Goal: Task Accomplishment & Management: Manage account settings

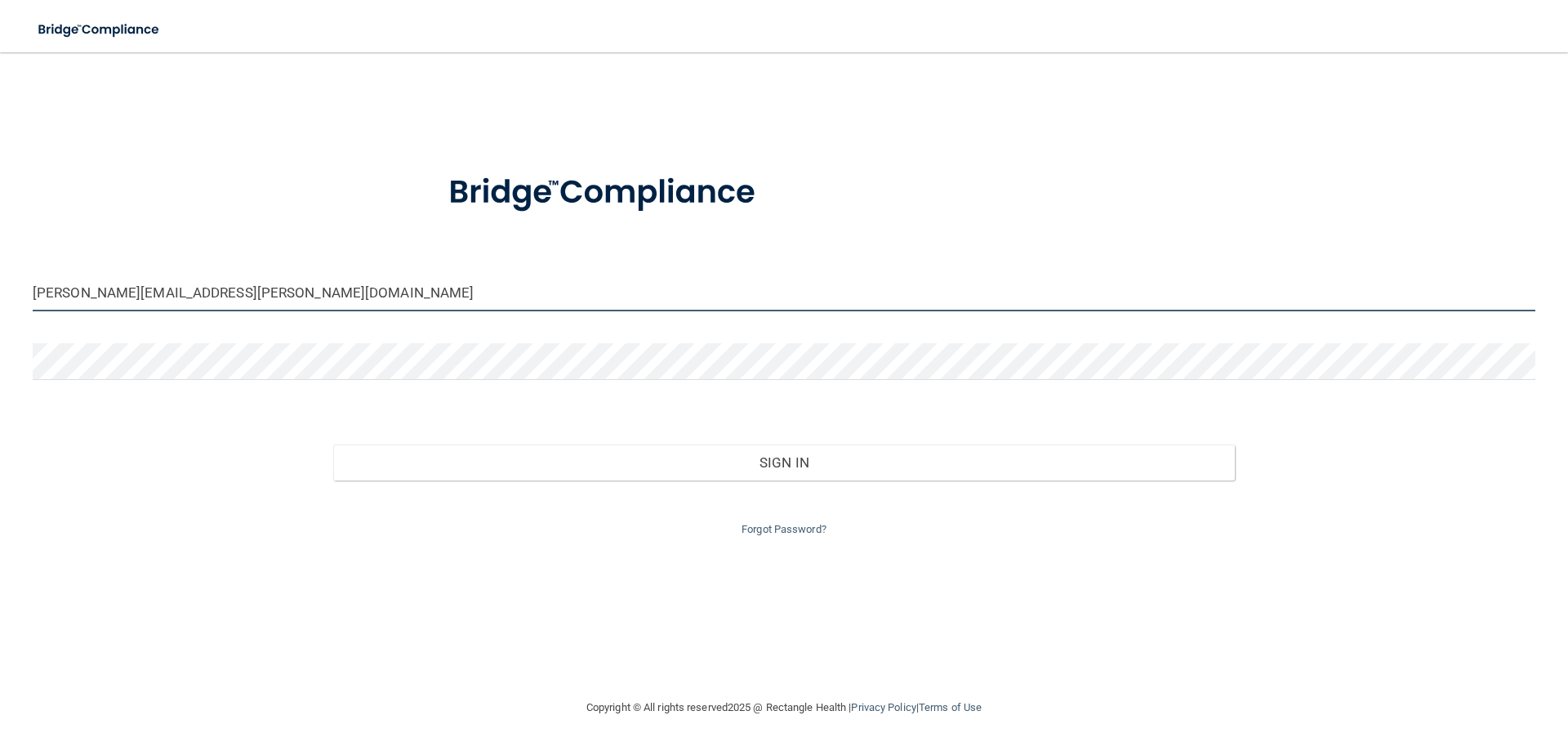
click at [175, 302] on input "[PERSON_NAME][EMAIL_ADDRESS][PERSON_NAME][DOMAIN_NAME]" at bounding box center [784, 293] width 1503 height 36
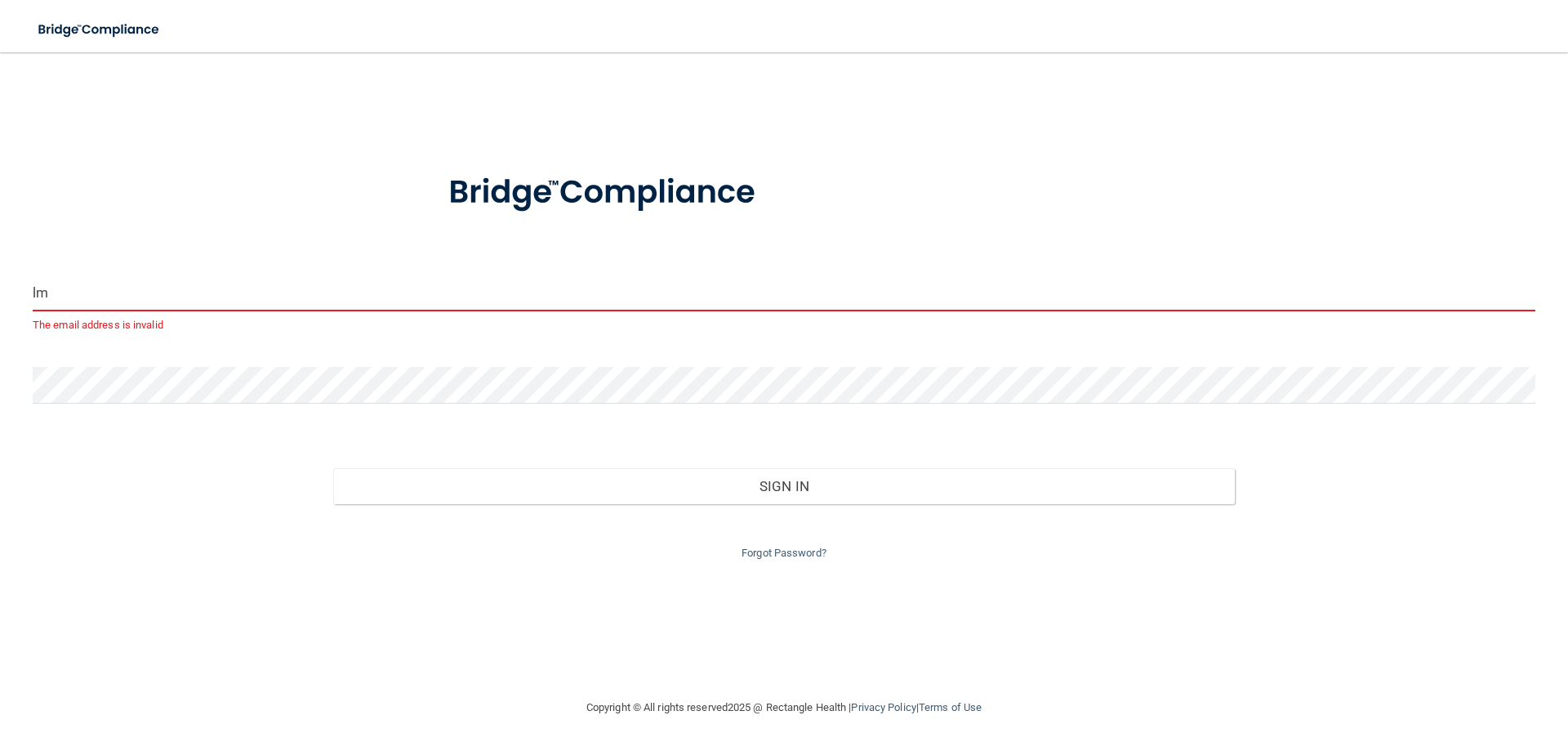
type input "m"
click at [69, 297] on input "m" at bounding box center [784, 293] width 1503 height 36
type input "g"
type input "C"
click at [375, 170] on div at bounding box center [784, 192] width 1527 height 85
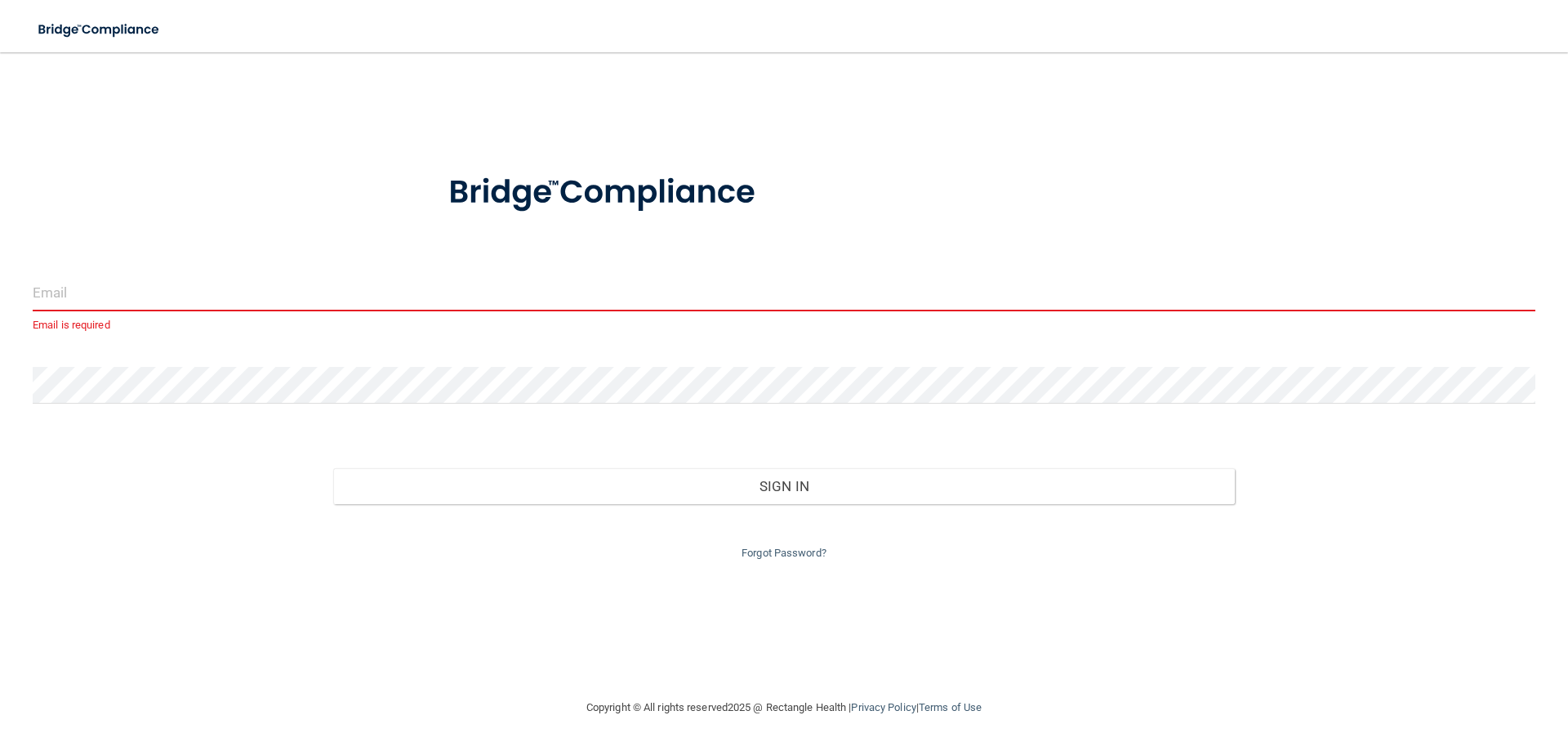
click at [73, 294] on input "email" at bounding box center [784, 293] width 1503 height 36
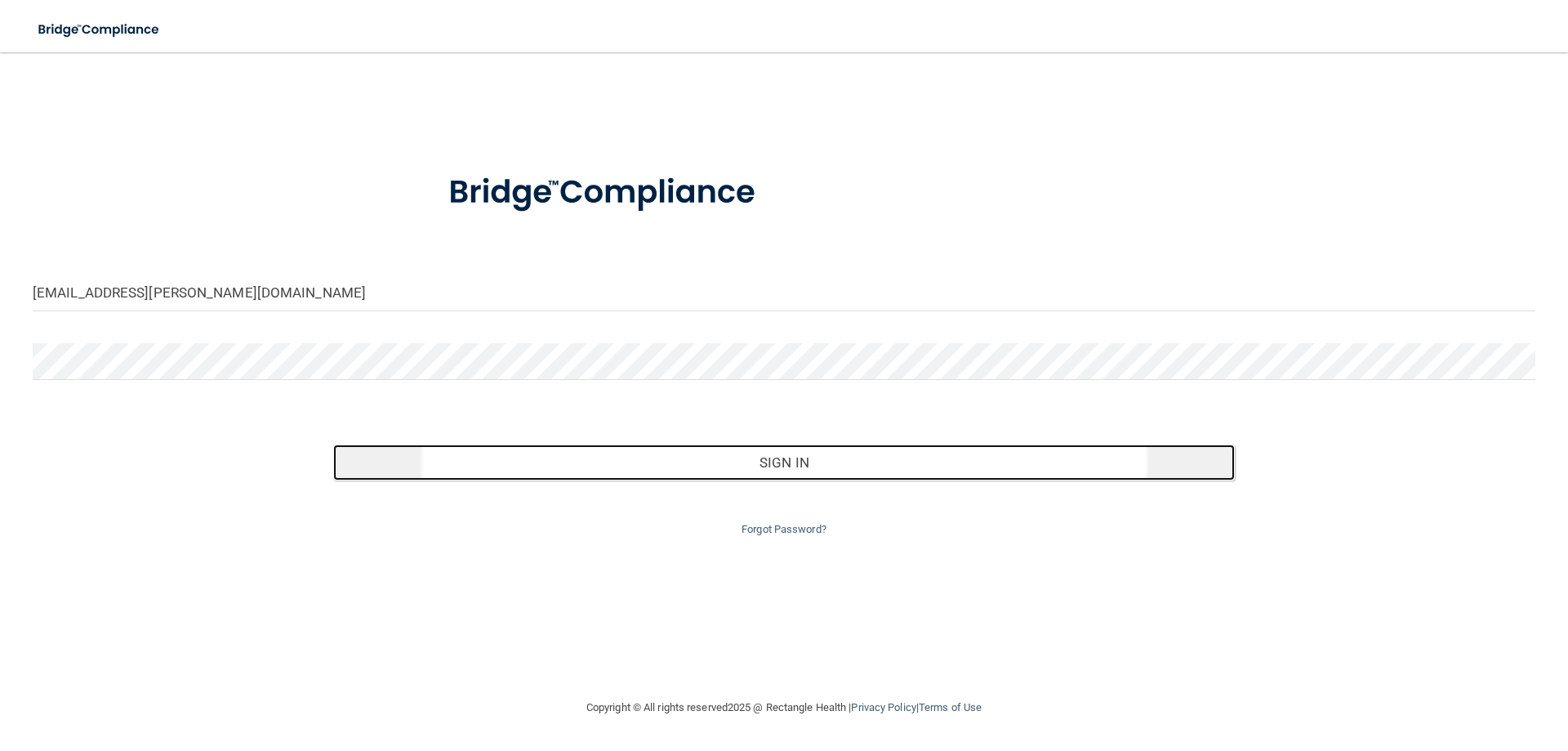
click at [442, 445] on button "Sign In" at bounding box center [784, 462] width 902 height 36
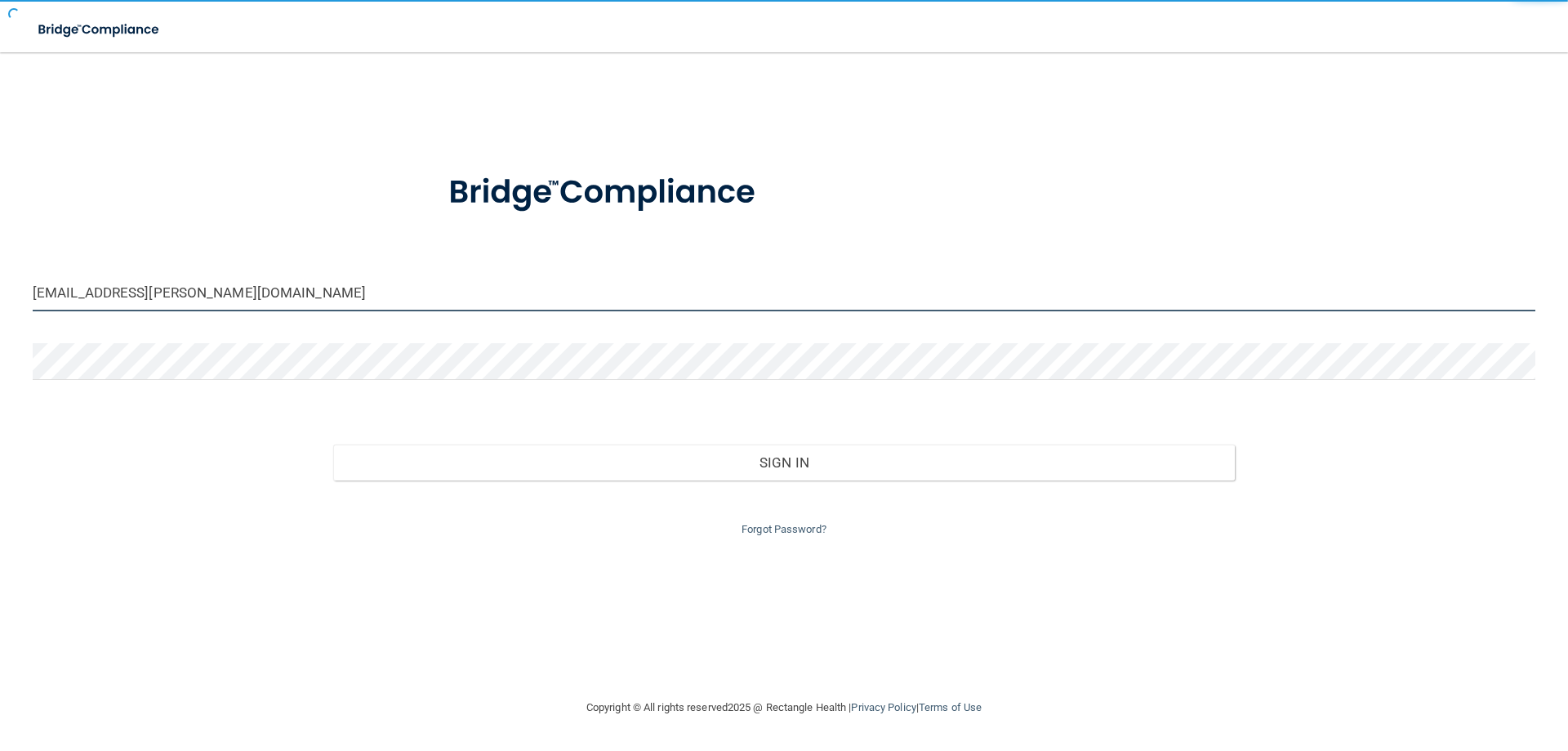
click at [236, 295] on input "[EMAIL_ADDRESS][PERSON_NAME][DOMAIN_NAME]" at bounding box center [784, 293] width 1503 height 36
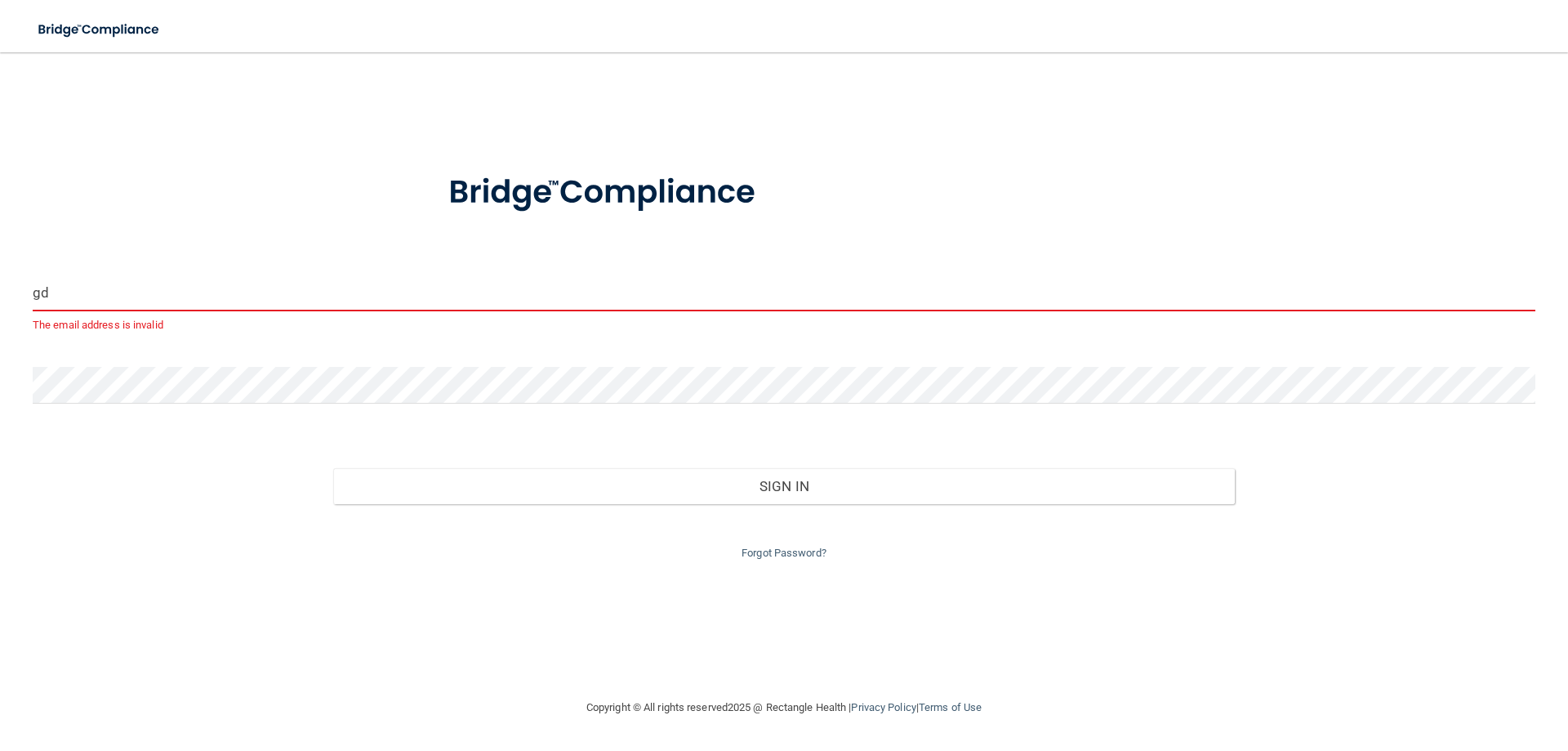
type input "g"
drag, startPoint x: 217, startPoint y: 215, endPoint x: 233, endPoint y: 213, distance: 16.1
click at [216, 214] on div at bounding box center [784, 192] width 1527 height 85
click at [76, 294] on input "email" at bounding box center [784, 293] width 1503 height 36
click at [181, 232] on div at bounding box center [784, 192] width 1527 height 85
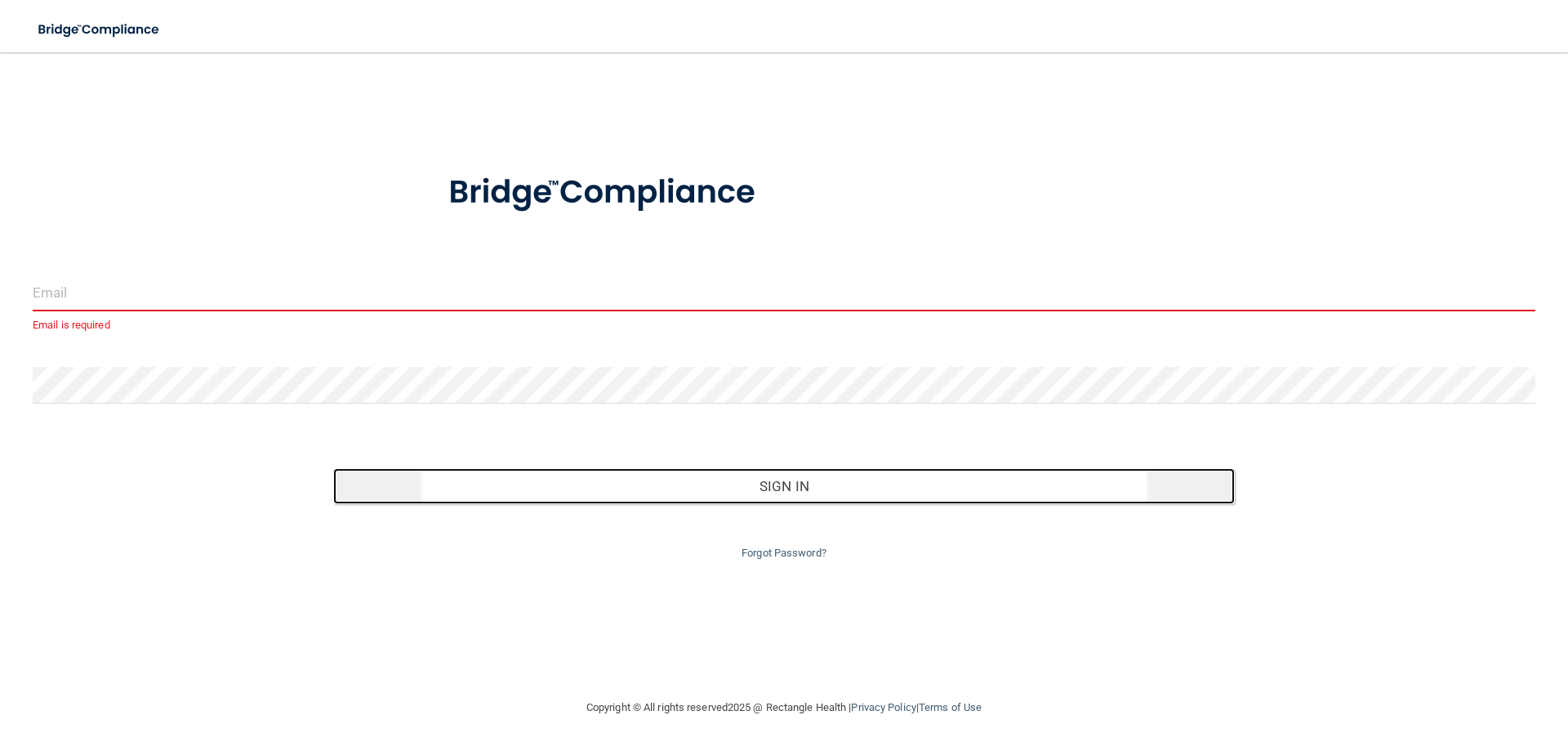
click at [816, 480] on button "Sign In" at bounding box center [784, 485] width 902 height 36
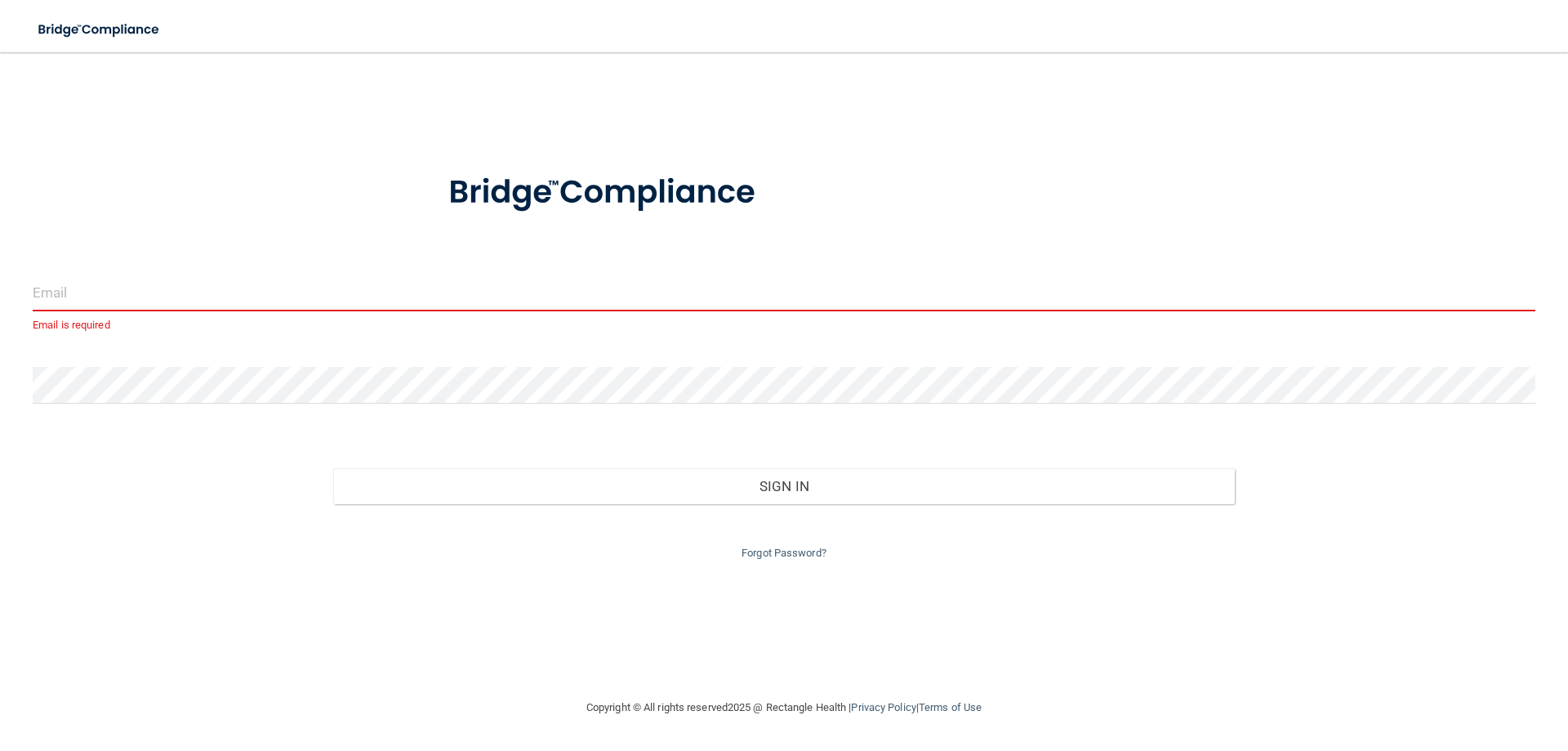
click at [78, 296] on input "email" at bounding box center [784, 293] width 1503 height 36
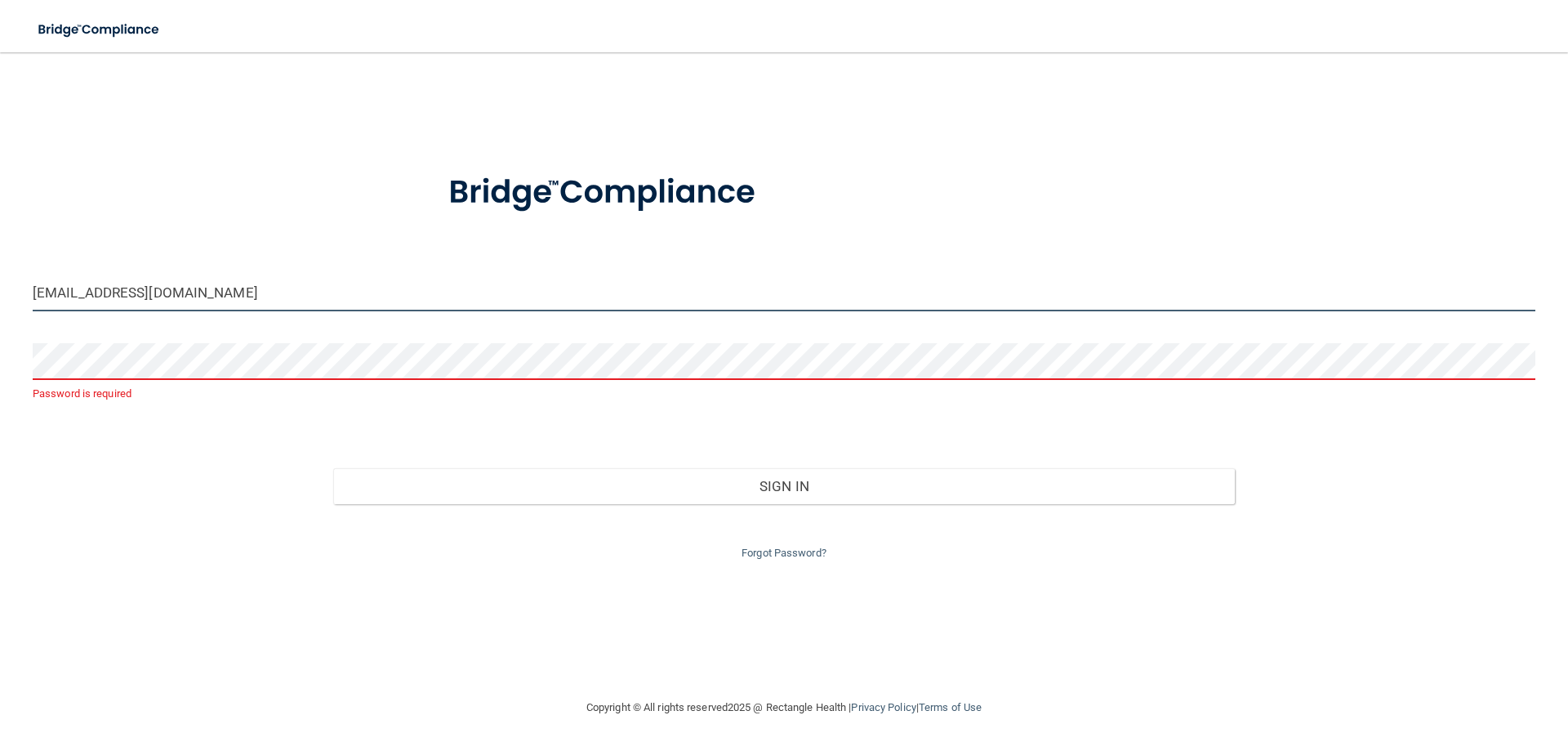
click at [177, 295] on input "[EMAIL_ADDRESS][DOMAIN_NAME]" at bounding box center [784, 293] width 1503 height 36
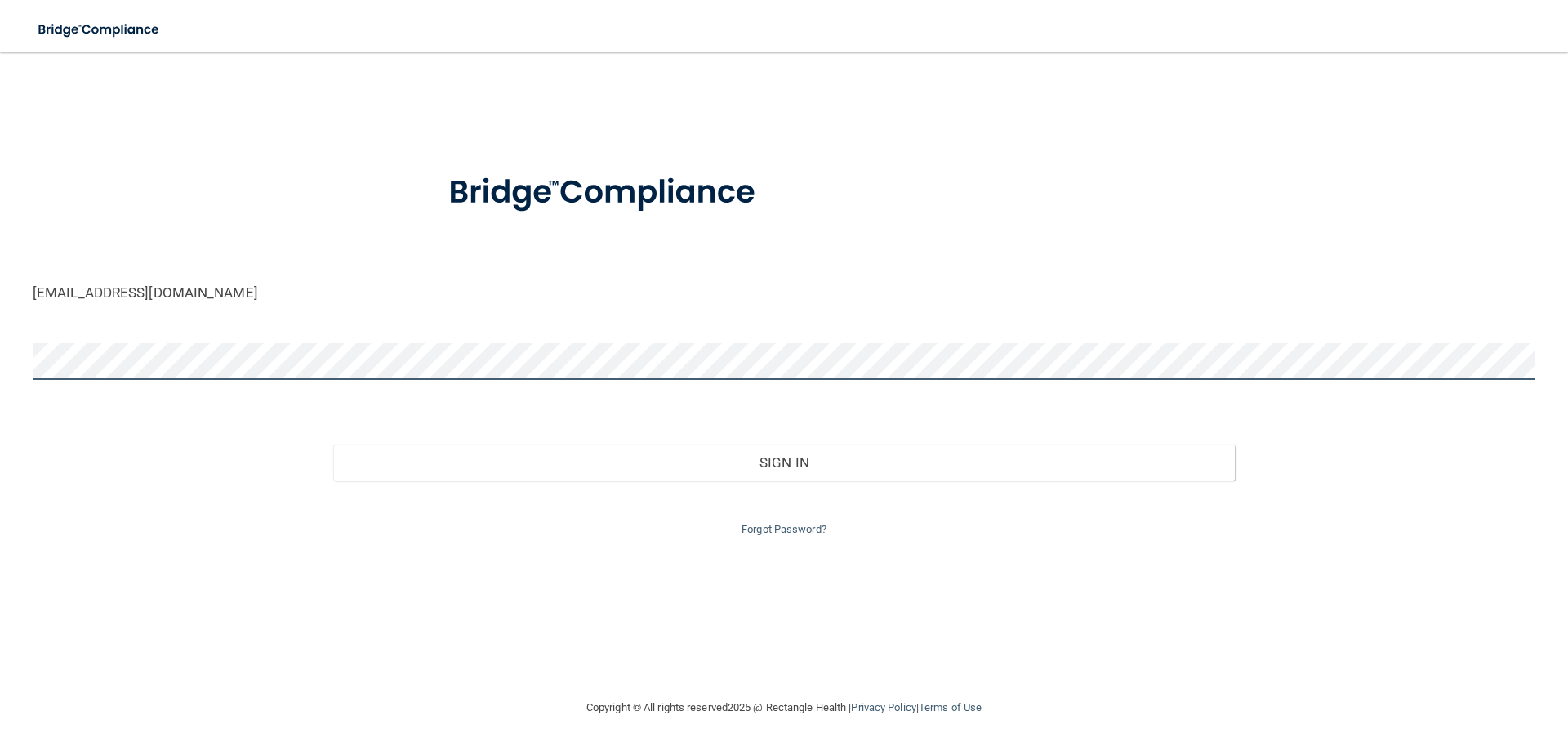
click at [334, 444] on button "Sign In" at bounding box center [784, 462] width 902 height 36
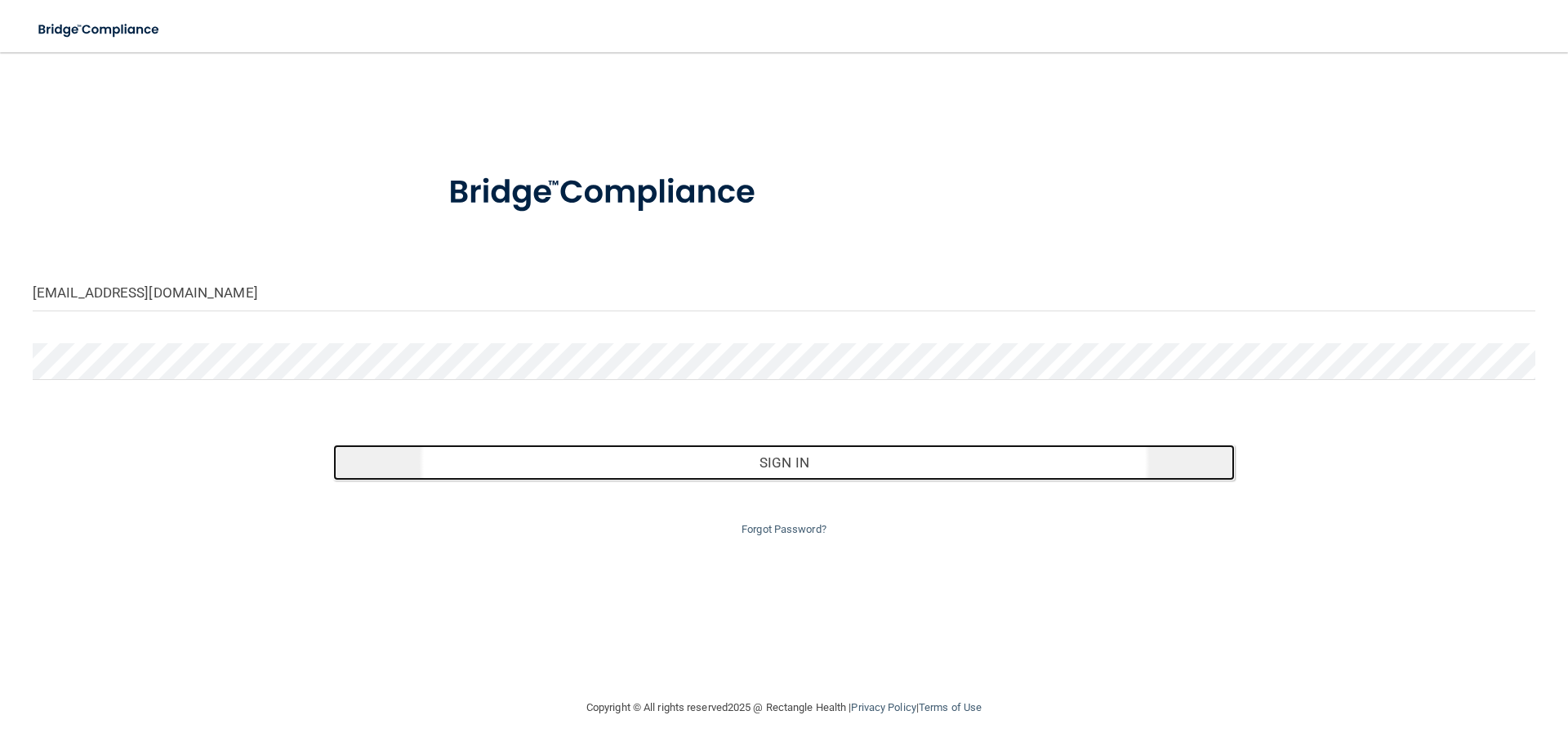
drag, startPoint x: 408, startPoint y: 477, endPoint x: 437, endPoint y: 467, distance: 30.7
click at [416, 474] on button "Sign In" at bounding box center [784, 462] width 902 height 36
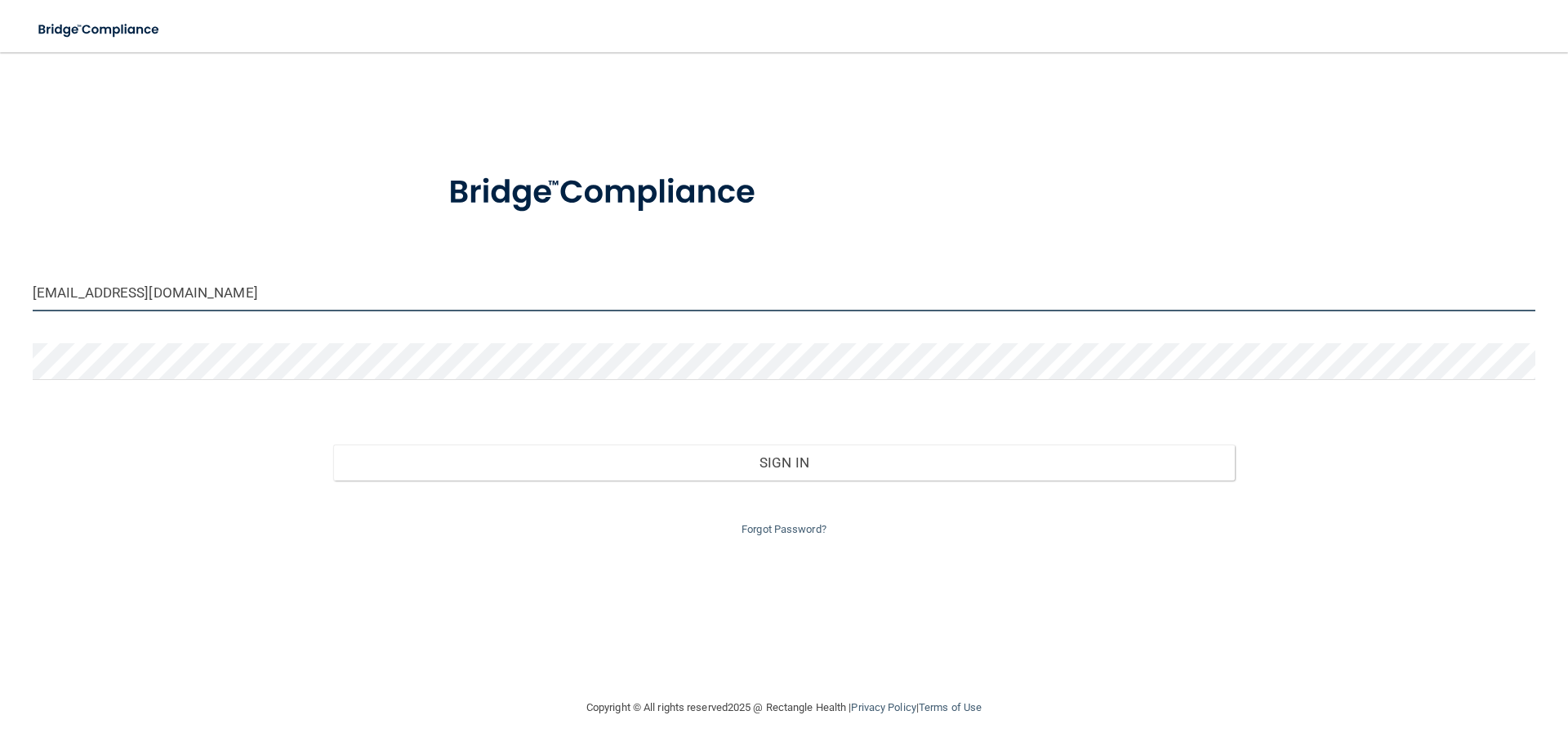
click at [211, 294] on input "[EMAIL_ADDRESS][DOMAIN_NAME]" at bounding box center [784, 293] width 1503 height 36
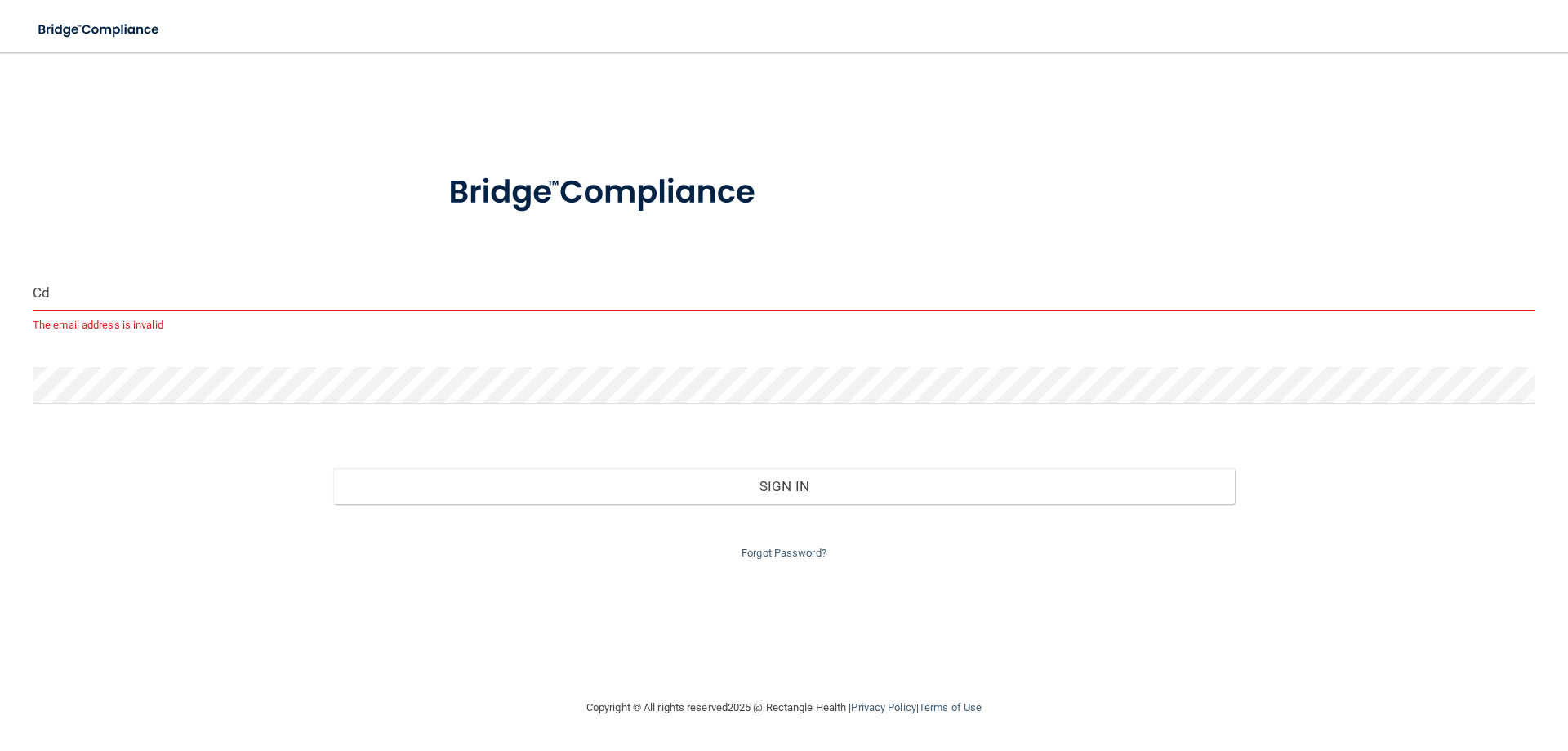
type input "C"
click at [135, 30] on img at bounding box center [99, 30] width 150 height 34
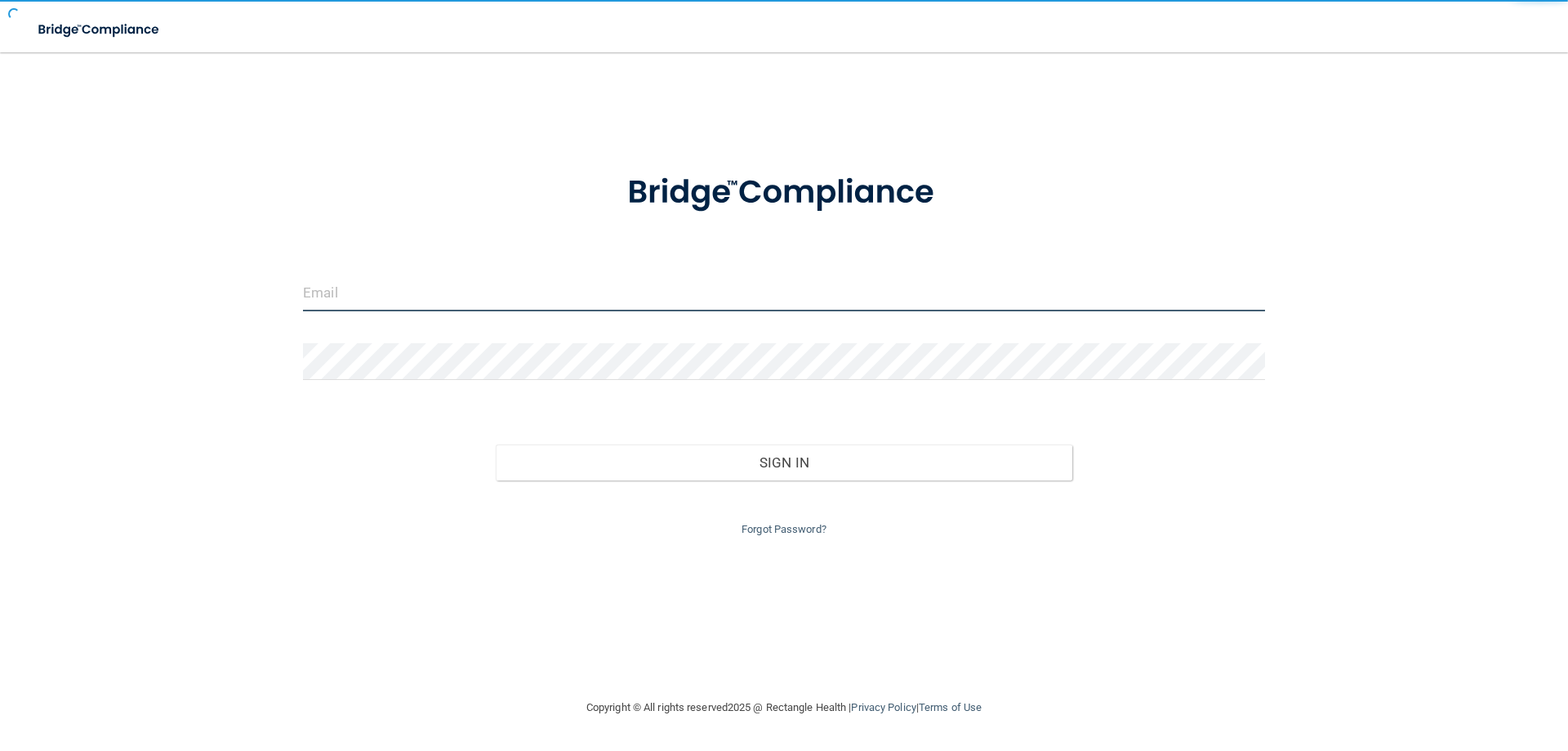
type input "[PERSON_NAME][EMAIL_ADDRESS][PERSON_NAME][DOMAIN_NAME]"
